Goal: Task Accomplishment & Management: Use online tool/utility

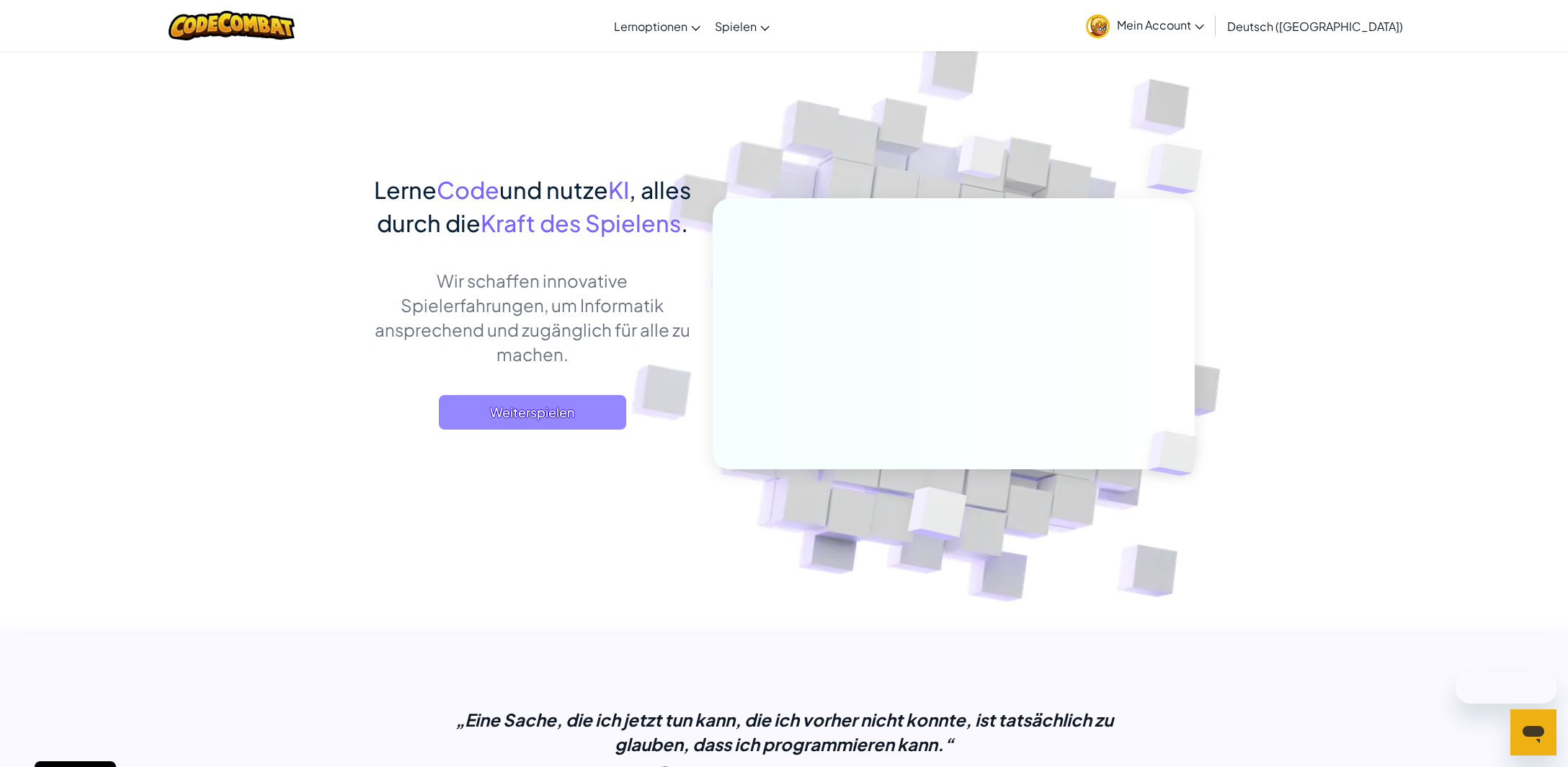
click at [575, 430] on span "Weiterspielen" at bounding box center [532, 413] width 187 height 35
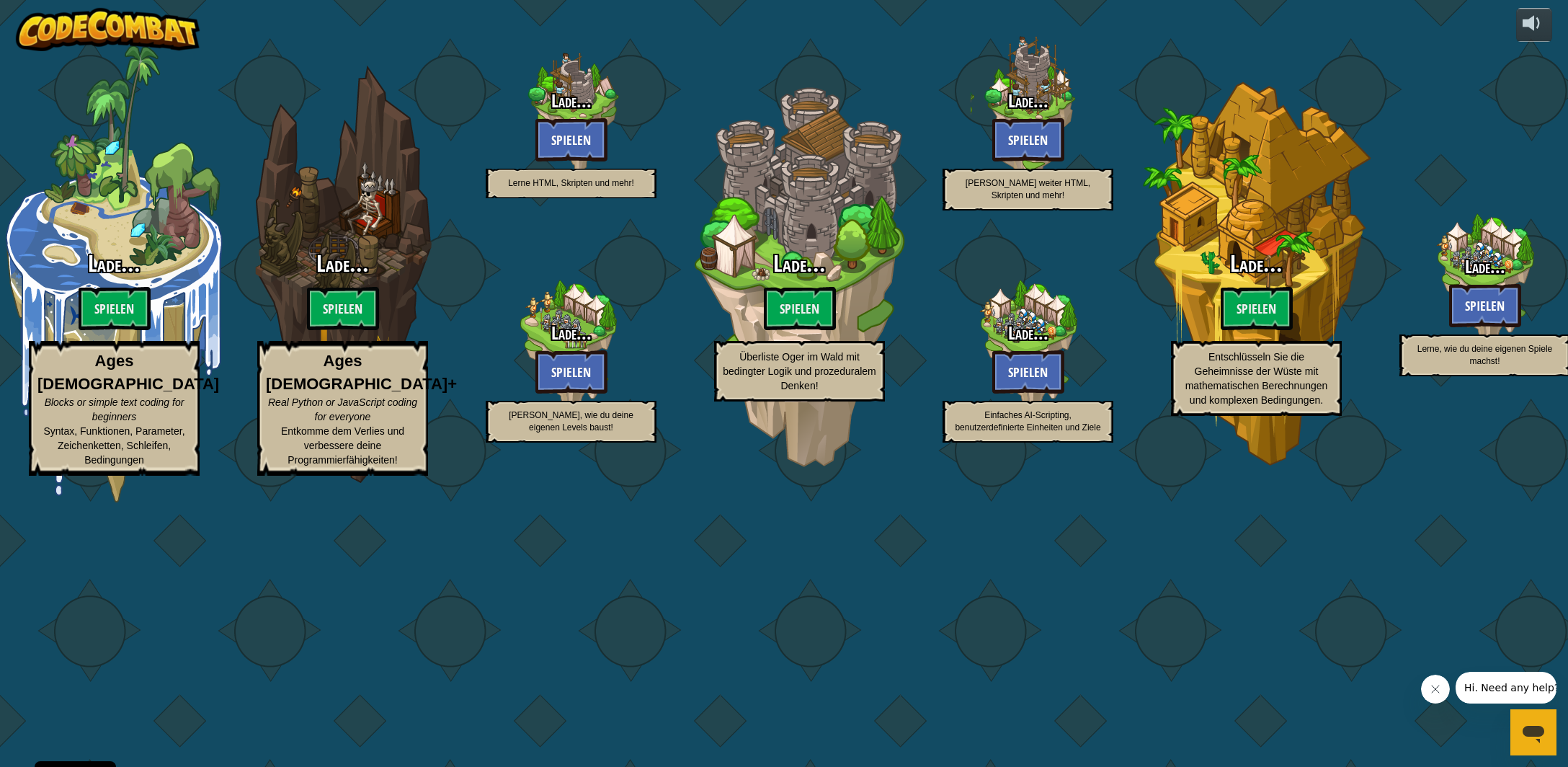
select select "de-DE"
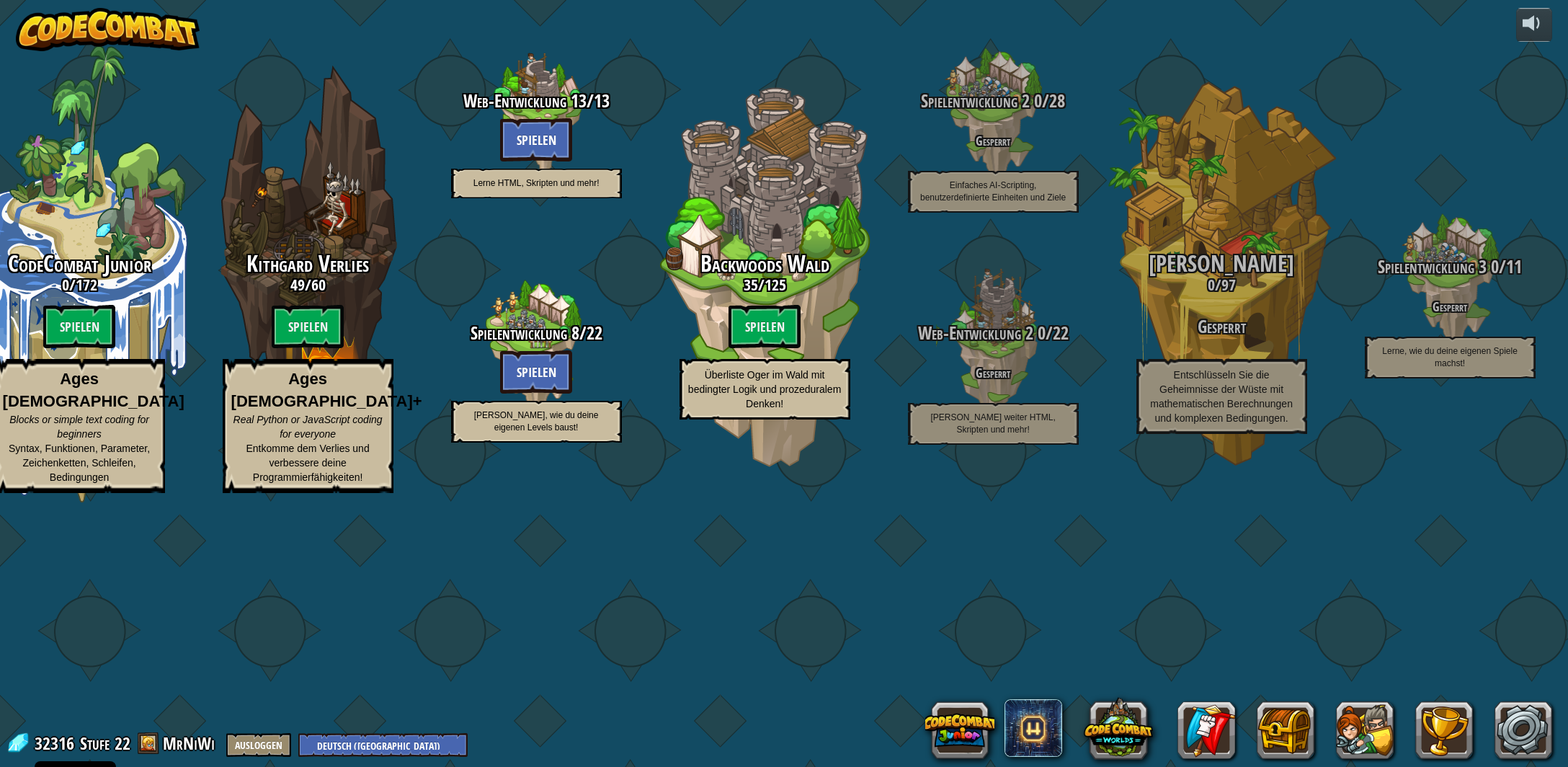
drag, startPoint x: 800, startPoint y: 715, endPoint x: 804, endPoint y: 723, distance: 8.9
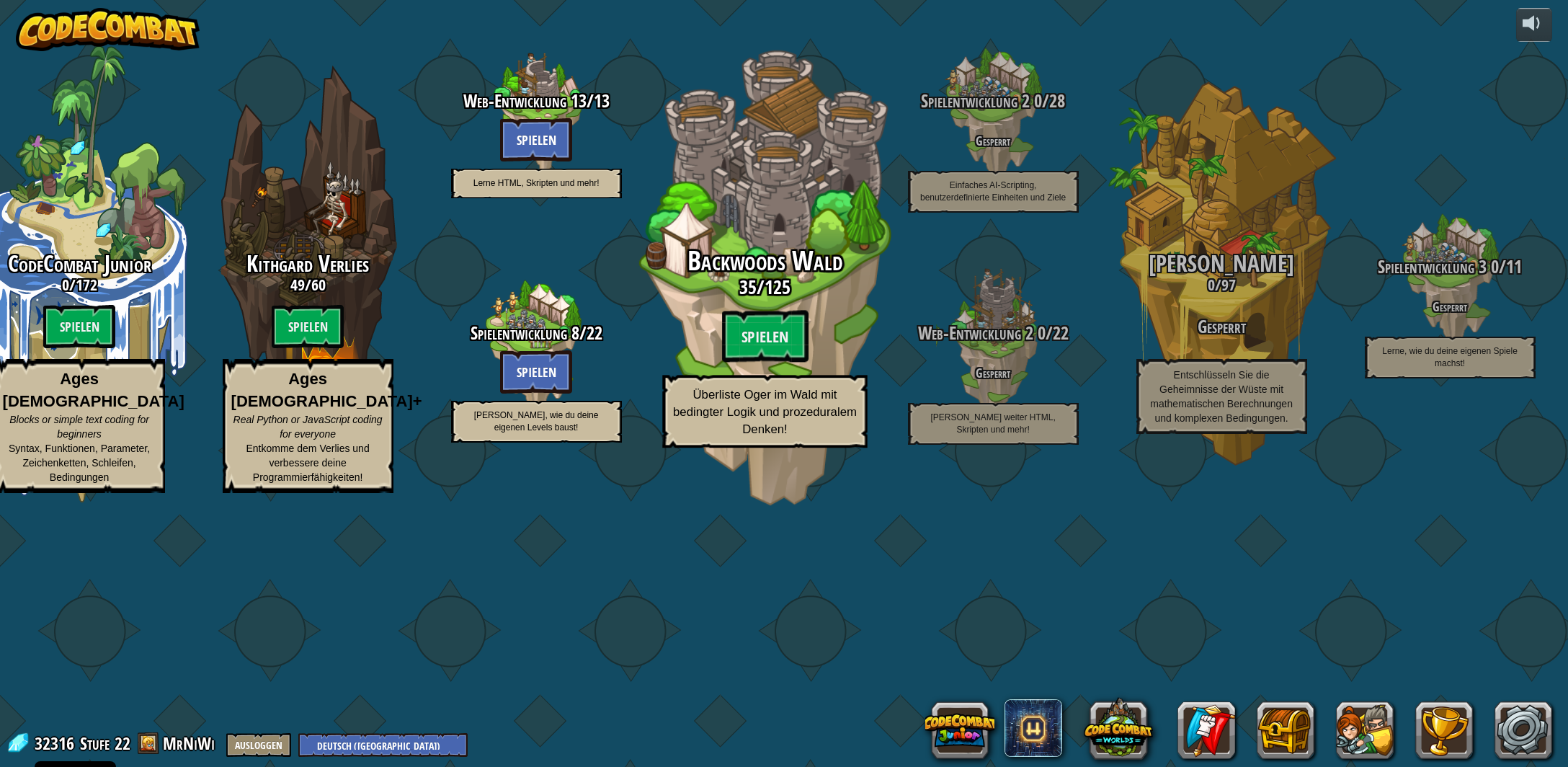
click at [776, 137] on div "Backwoods Wald 35 / 125 Spielen Überliste Oger im Wald mit bedingter Logik und …" at bounding box center [764, 274] width 274 height 549
select select "de-DE"
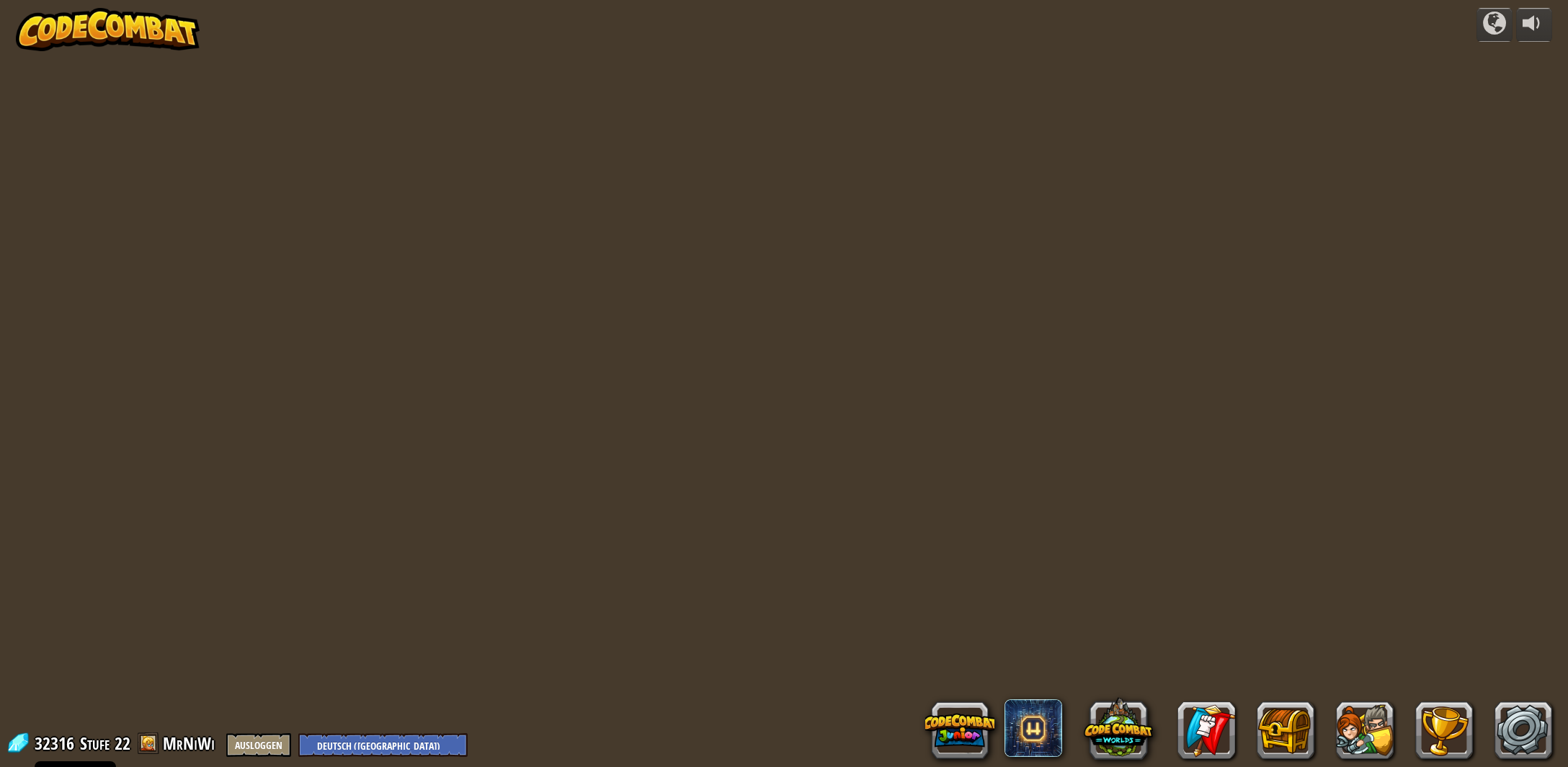
select select "de-DE"
